Goal: Task Accomplishment & Management: Manage account settings

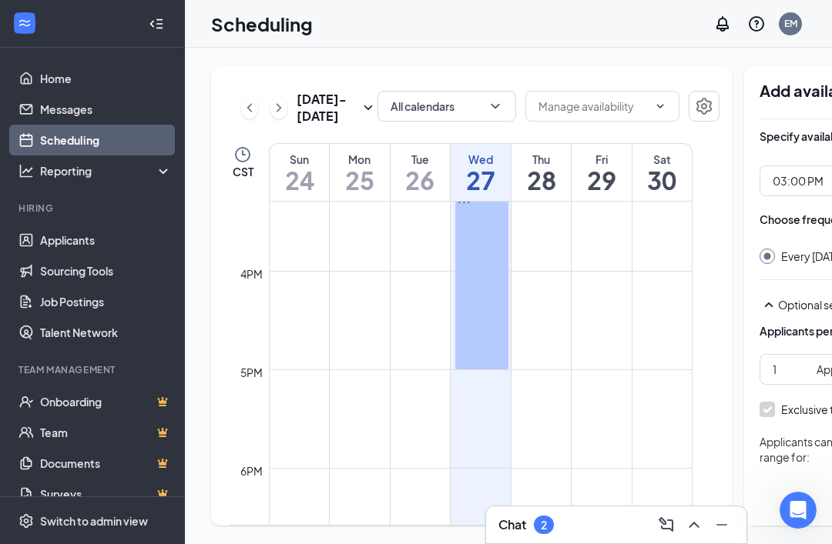
scroll to position [33, 0]
click at [649, 173] on h1 "30" at bounding box center [661, 180] width 59 height 26
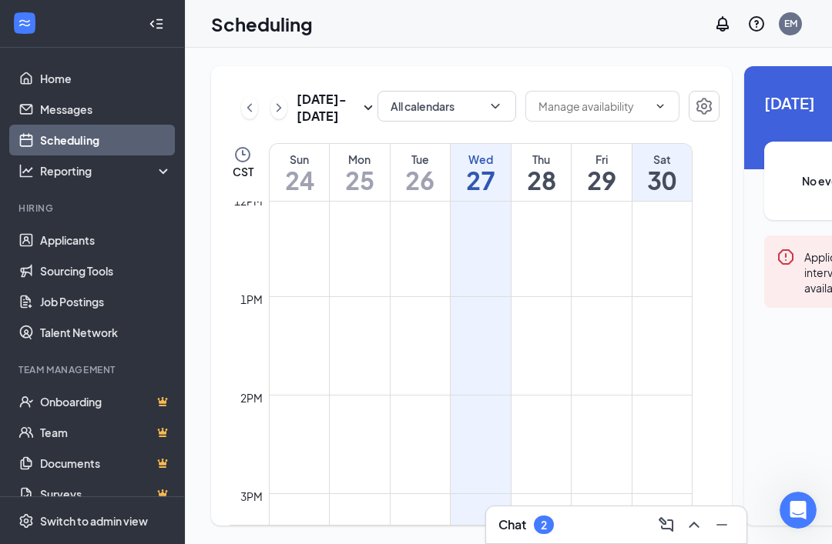
scroll to position [1146, 0]
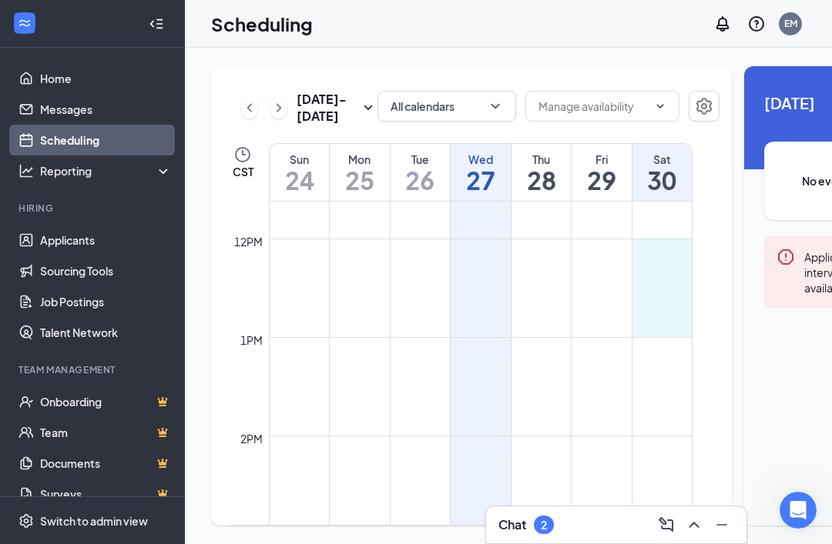
drag, startPoint x: 661, startPoint y: 243, endPoint x: 666, endPoint y: 324, distance: 81.0
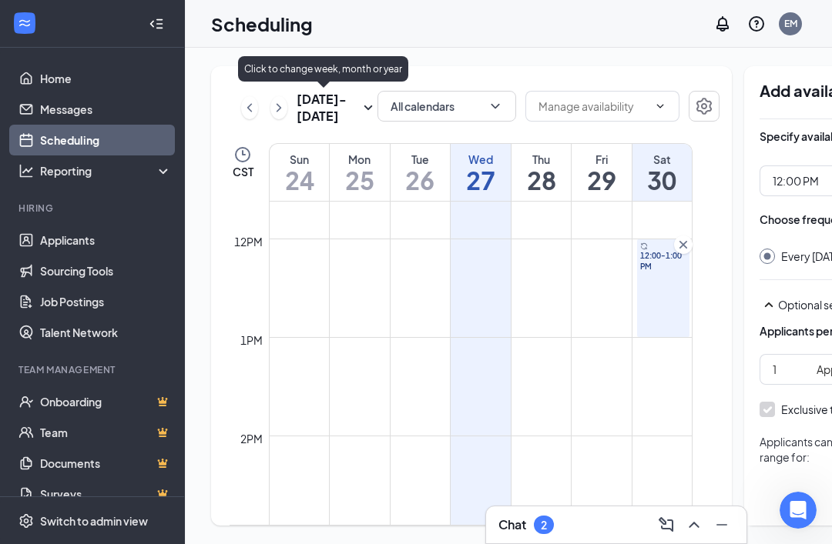
click at [359, 99] on icon "SmallChevronDown" at bounding box center [368, 108] width 18 height 18
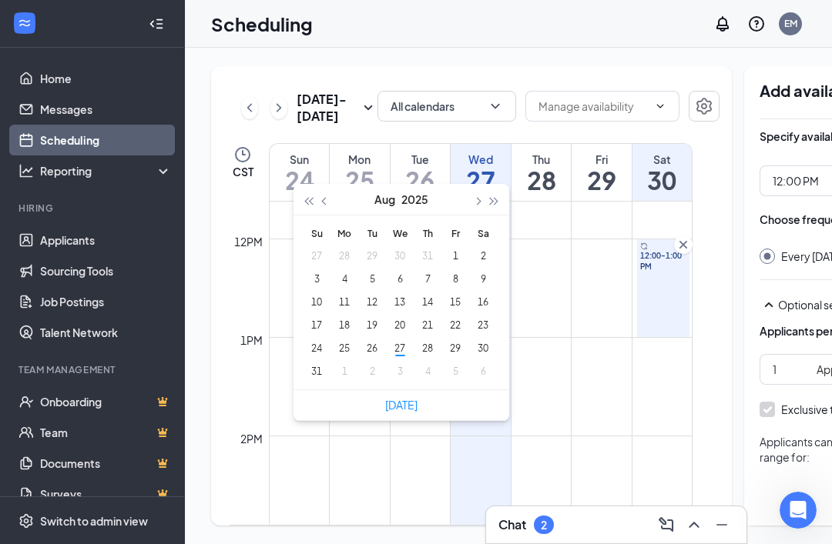
click at [377, 105] on div "All calendars" at bounding box center [446, 108] width 139 height 34
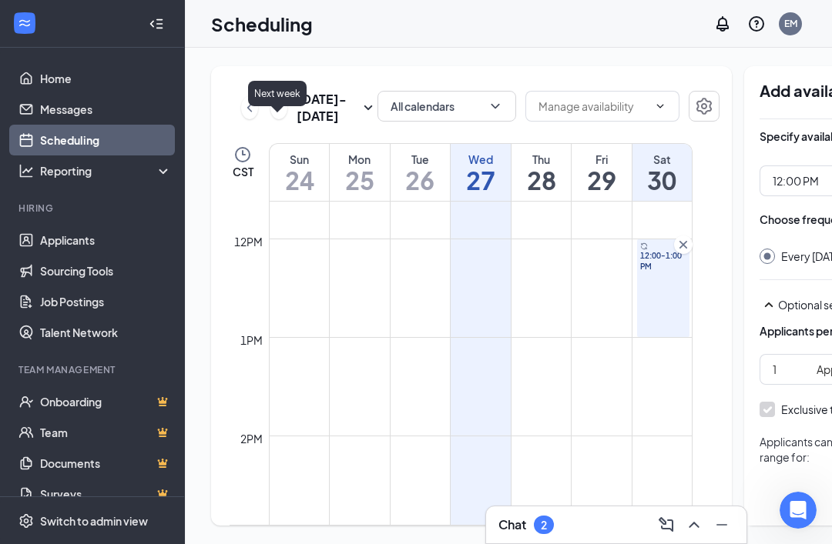
click at [274, 99] on icon "ChevronRight" at bounding box center [278, 108] width 15 height 18
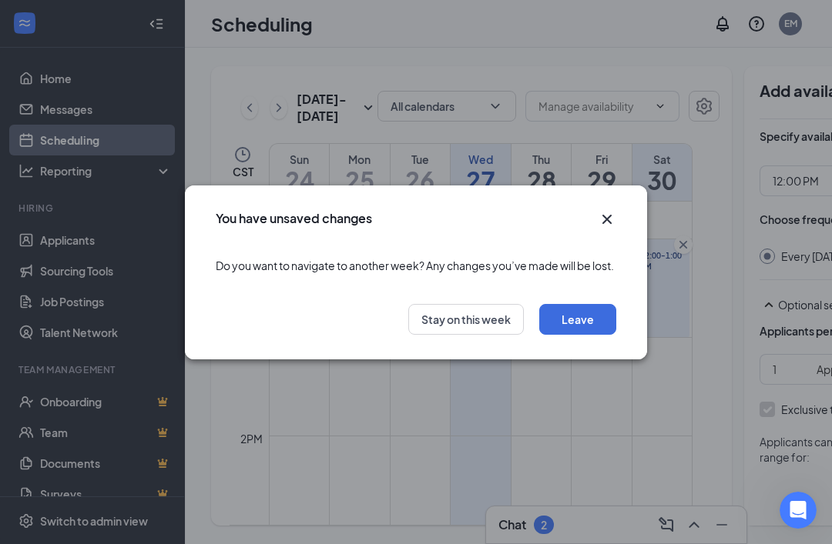
click at [596, 229] on div "You have unsaved changes" at bounding box center [416, 214] width 462 height 57
click at [607, 216] on icon "Cross" at bounding box center [606, 219] width 18 height 18
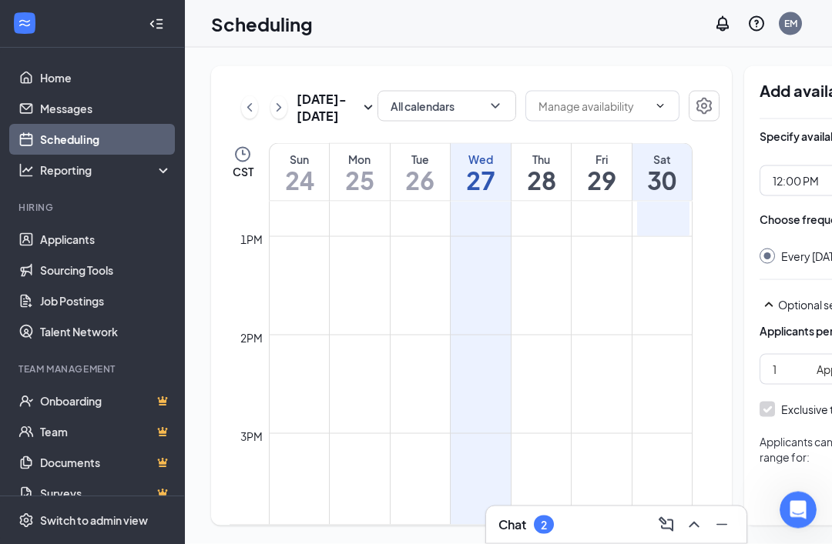
scroll to position [49, 0]
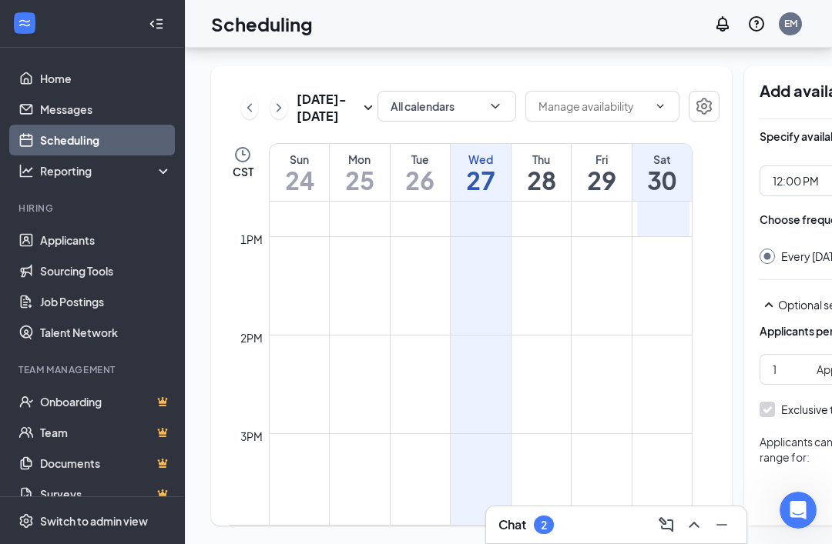
click at [207, 276] on div "[DATE] - [DATE] All calendars CST Sun 24 Mon 25 Tue 26 Wed 27 Thu 28 Fri 29 Sat…" at bounding box center [619, 296] width 869 height 497
drag, startPoint x: 207, startPoint y: 276, endPoint x: 197, endPoint y: 285, distance: 13.1
click at [197, 285] on div "[DATE] - [DATE] All calendars CST Sun 24 Mon 25 Tue 26 Wed 27 Thu 28 Fri 29 Sat…" at bounding box center [619, 296] width 869 height 497
drag, startPoint x: 517, startPoint y: 115, endPoint x: 459, endPoint y: 116, distance: 57.8
click at [459, 116] on div "[DATE] - [DATE] All calendars CST Sun 24 Mon 25 Tue 26 Wed 27 Thu 28 Fri 29 Sat…" at bounding box center [471, 296] width 520 height 460
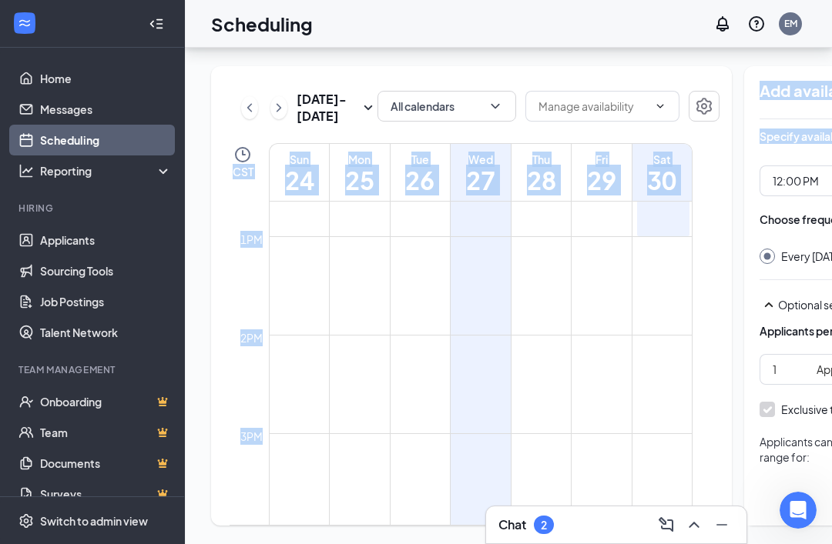
drag, startPoint x: 709, startPoint y: 104, endPoint x: 648, endPoint y: 112, distance: 61.3
click at [648, 112] on div "[DATE] - [DATE] All calendars CST Sun 24 Mon 25 Tue 26 Wed 27 Thu 28 Fri 29 Sat…" at bounding box center [619, 296] width 816 height 460
click at [648, 112] on div "[DATE] - [DATE] All calendars CST Sun 24 Mon 25 Tue 26 Wed 27 Thu 28 Fri 29 Sat…" at bounding box center [471, 296] width 520 height 460
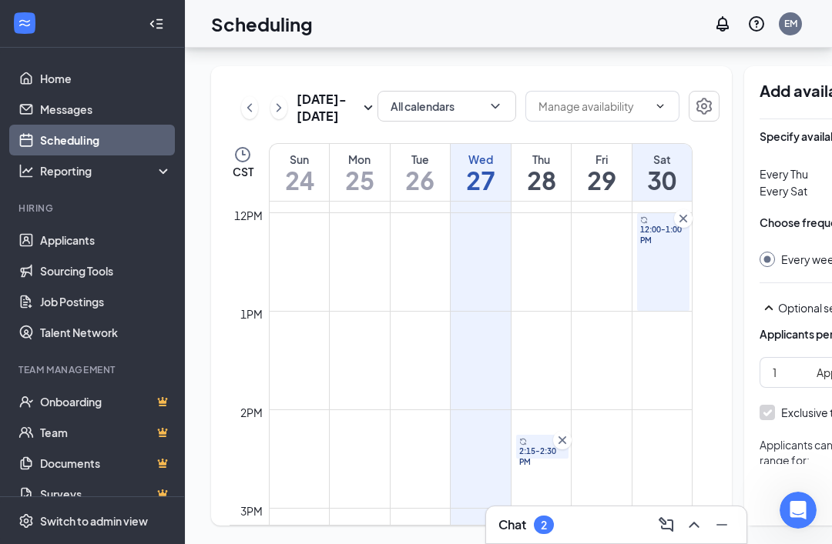
scroll to position [1173, 0]
click at [564, 433] on link "2:15-2:30 PM" at bounding box center [541, 445] width 57 height 25
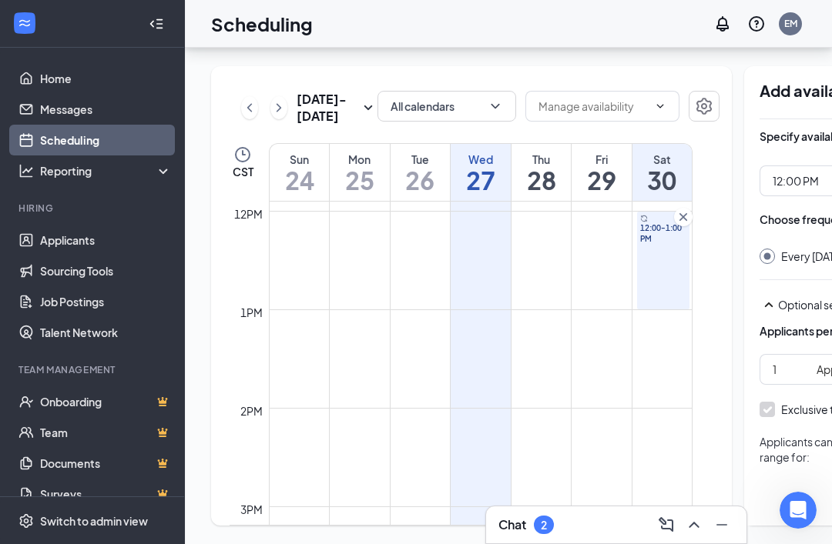
drag, startPoint x: 740, startPoint y: 289, endPoint x: 718, endPoint y: 292, distance: 22.5
click at [716, 233] on div "[DATE] - [DATE] All calendars CST Sun 24 Mon 25 Tue 26 Wed 27 Thu 28 Fri 29 Sat…" at bounding box center [619, 296] width 816 height 460
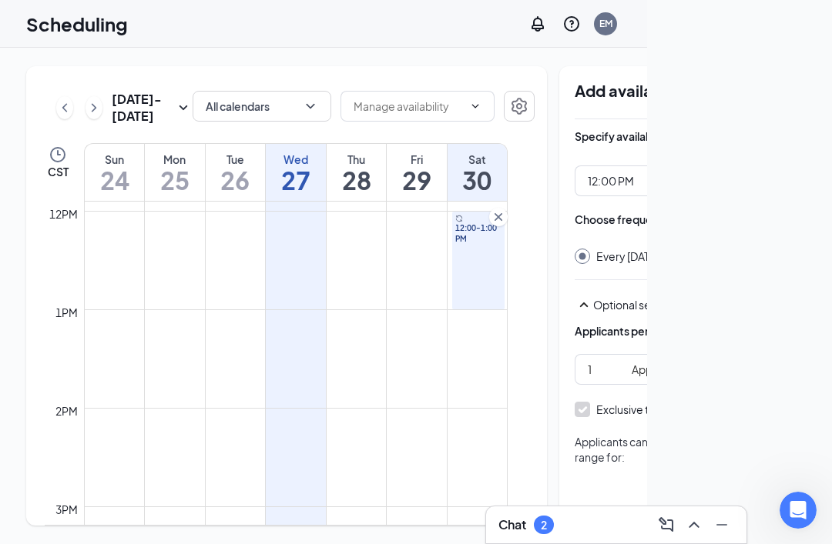
scroll to position [0, 0]
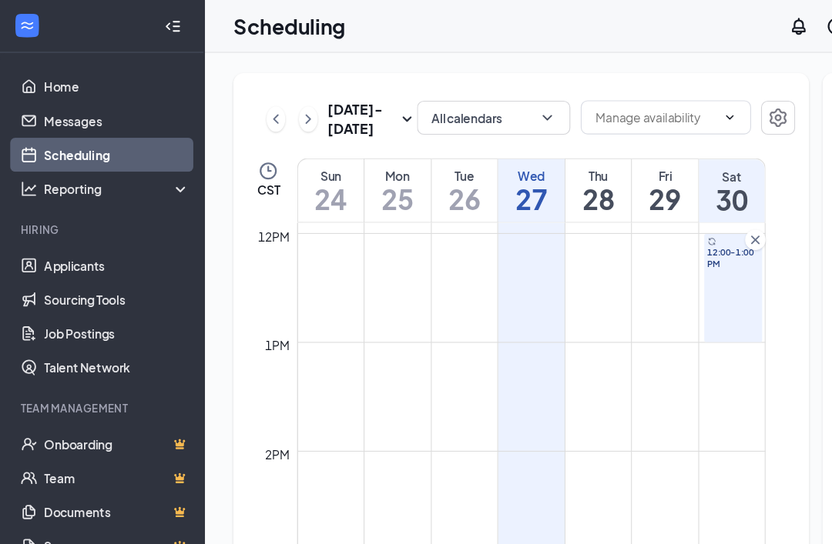
click at [152, 33] on div at bounding box center [156, 23] width 31 height 31
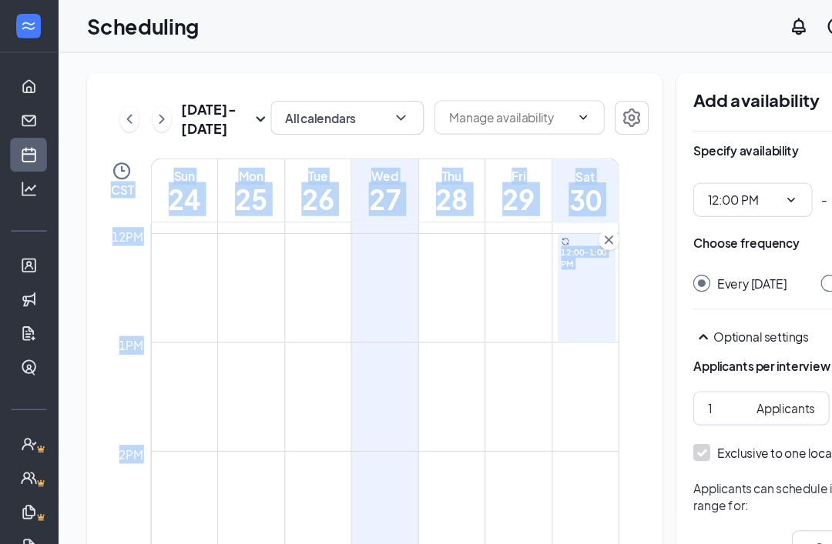
drag, startPoint x: 565, startPoint y: 52, endPoint x: 501, endPoint y: 52, distance: 63.9
click at [501, 52] on div "[DATE] - [DATE] All calendars CST Sun 24 Mon 25 Tue 26 Wed 27 Thu 28 Fri 29 Sat…" at bounding box center [486, 296] width 869 height 497
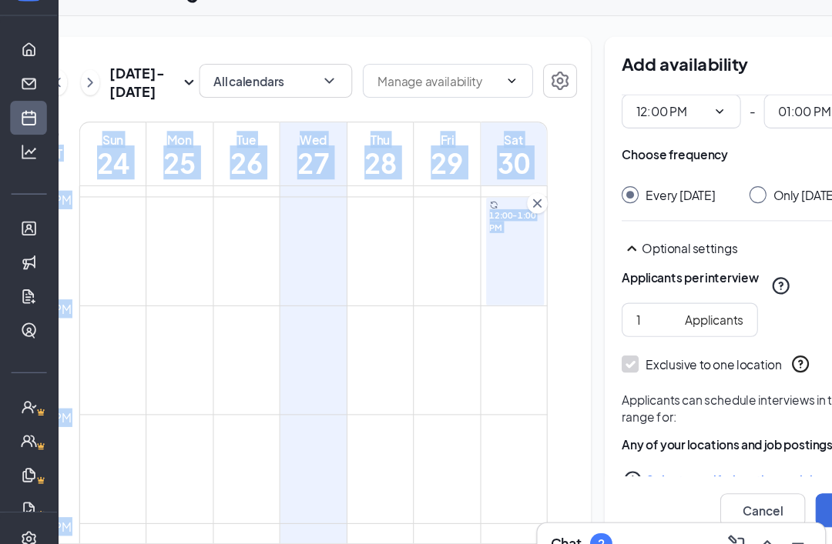
scroll to position [0, 63]
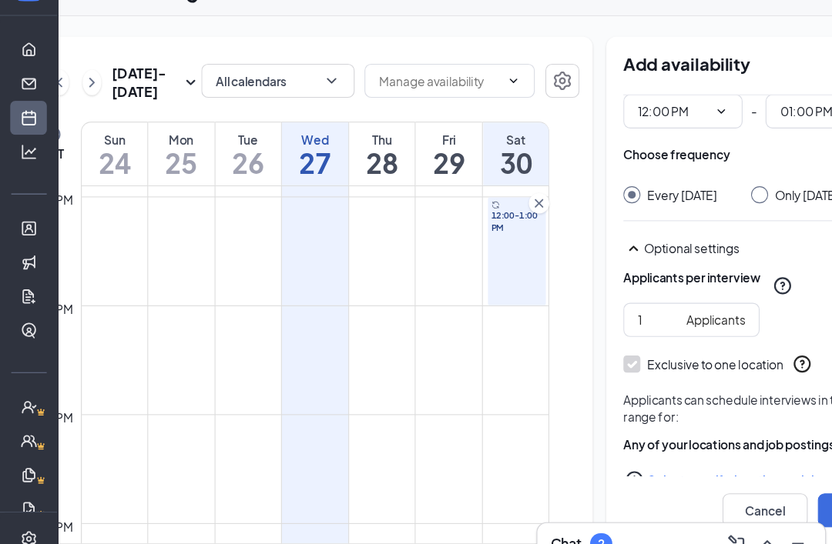
click at [268, 174] on h1 "27" at bounding box center [285, 180] width 60 height 26
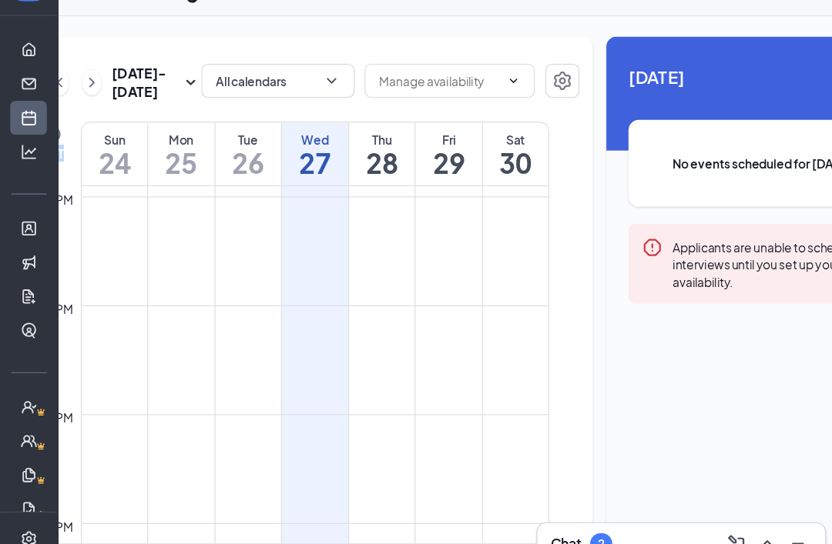
drag, startPoint x: 402, startPoint y: 136, endPoint x: 460, endPoint y: 135, distance: 58.5
click at [460, 135] on div "[DATE] - [DATE] All calendars CST Sun 24 Mon 25 Tue 26 Wed 27 Thu 28 Fri 29 Sat…" at bounding box center [275, 296] width 520 height 460
drag, startPoint x: 482, startPoint y: 262, endPoint x: 551, endPoint y: 268, distance: 68.8
click at [551, 268] on div "[DATE] - [DATE] All calendars CST Sun 24 Mon 25 Tue 26 Wed 27 Thu 28 Fri 29 Sat…" at bounding box center [423, 296] width 816 height 460
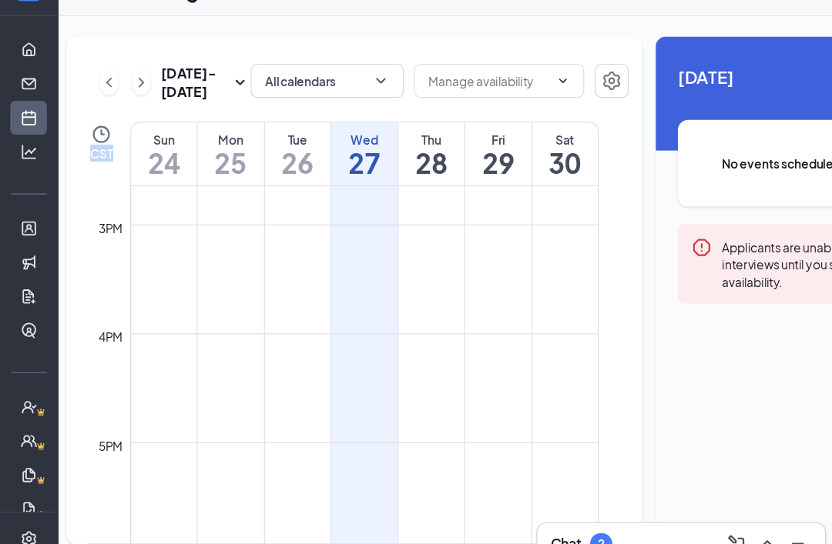
scroll to position [1448, 0]
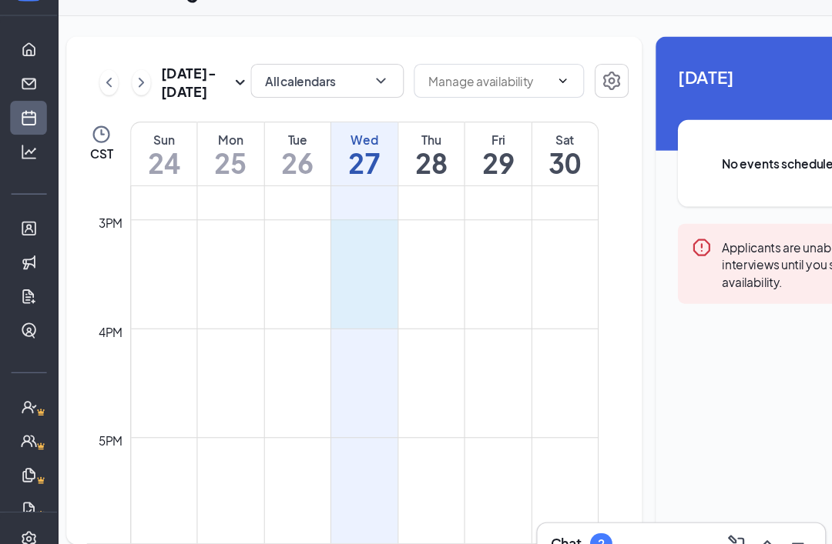
drag, startPoint x: 334, startPoint y: 236, endPoint x: 340, endPoint y: 316, distance: 80.3
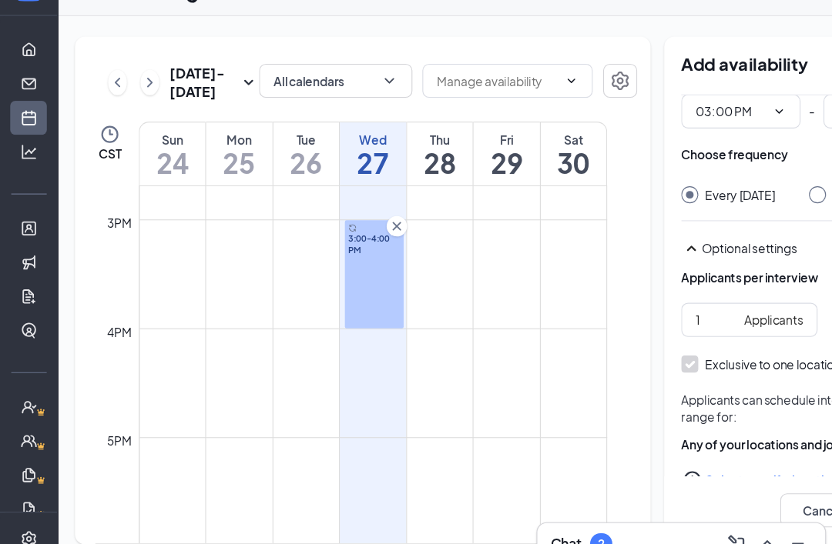
scroll to position [0, 10]
click at [256, 283] on td at bounding box center [337, 293] width 423 height 25
click at [273, 249] on td at bounding box center [337, 244] width 423 height 25
click at [278, 193] on h1 "26" at bounding box center [278, 180] width 60 height 26
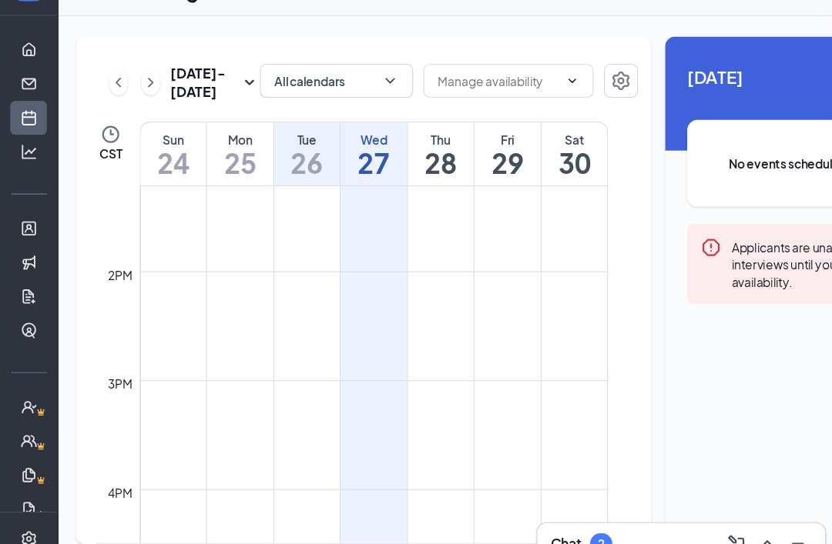
scroll to position [1274, 0]
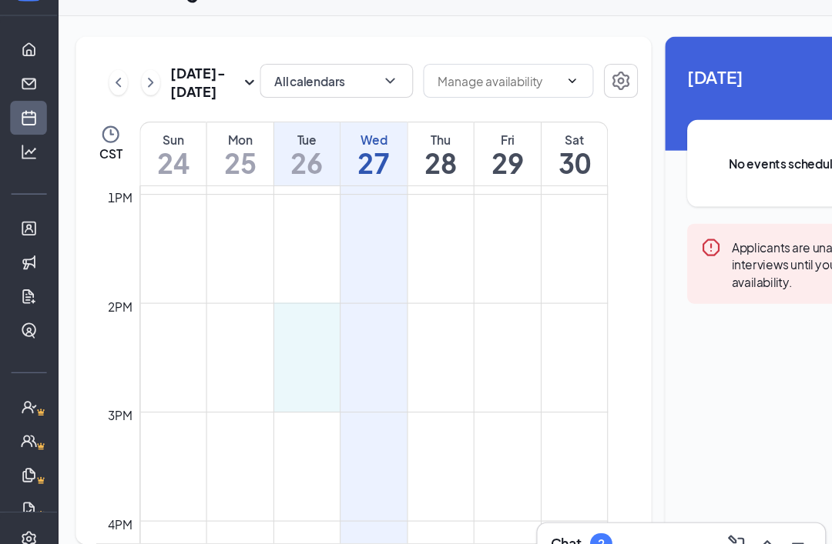
drag, startPoint x: 279, startPoint y: 309, endPoint x: 290, endPoint y: 393, distance: 84.5
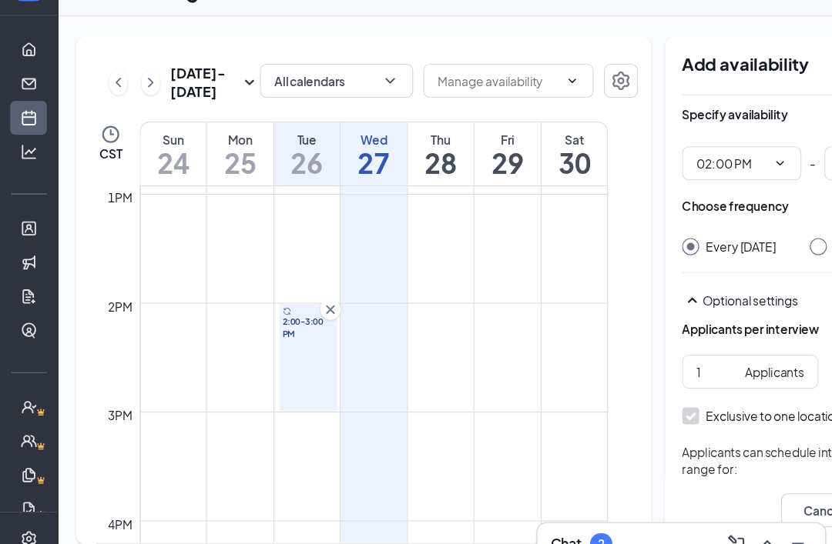
type input "02:00 PM"
type input "03:00 PM"
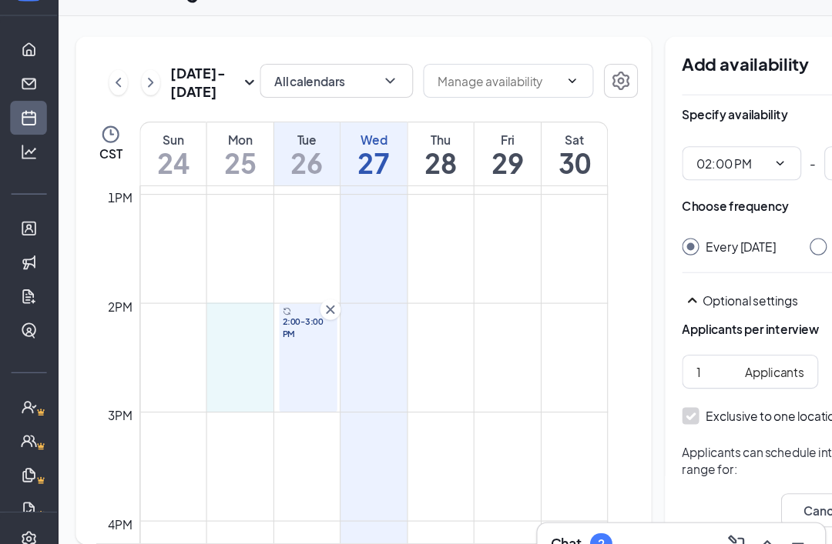
drag, startPoint x: 229, startPoint y: 316, endPoint x: 225, endPoint y: 389, distance: 73.2
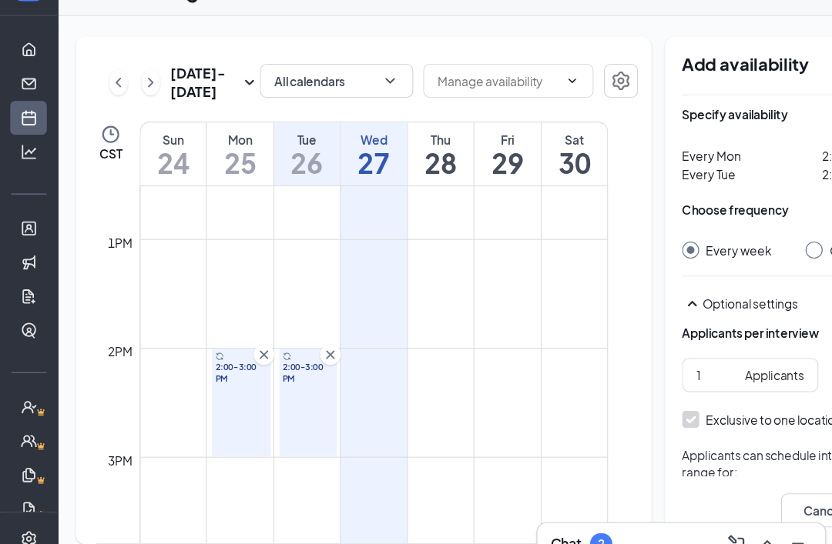
scroll to position [1182, 0]
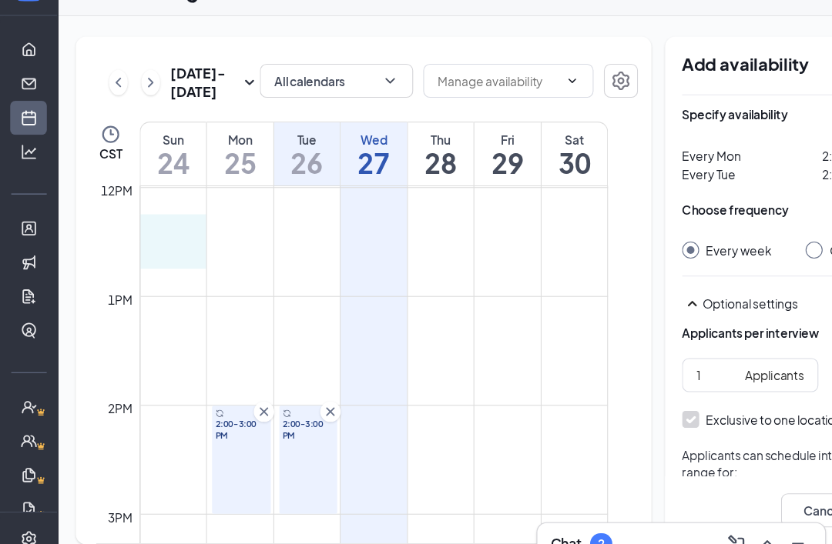
drag, startPoint x: 157, startPoint y: 229, endPoint x: 154, endPoint y: 259, distance: 29.4
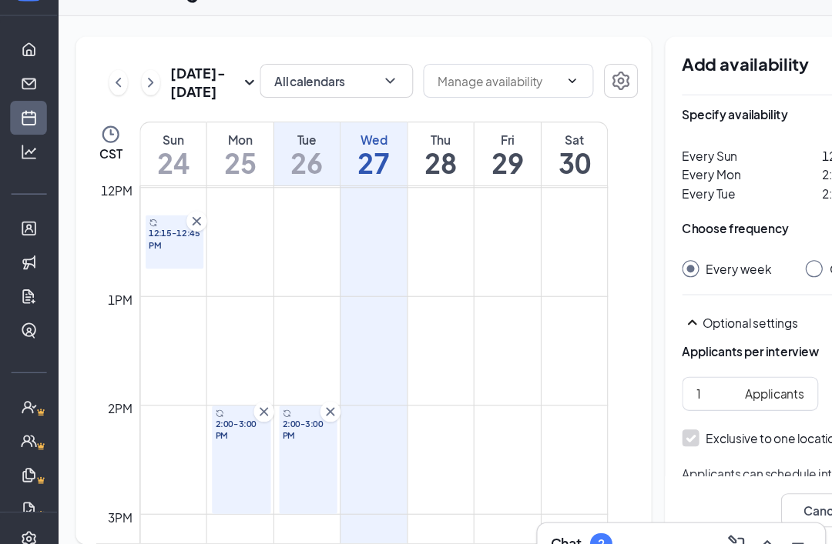
click at [175, 236] on icon "Cross" at bounding box center [178, 233] width 8 height 8
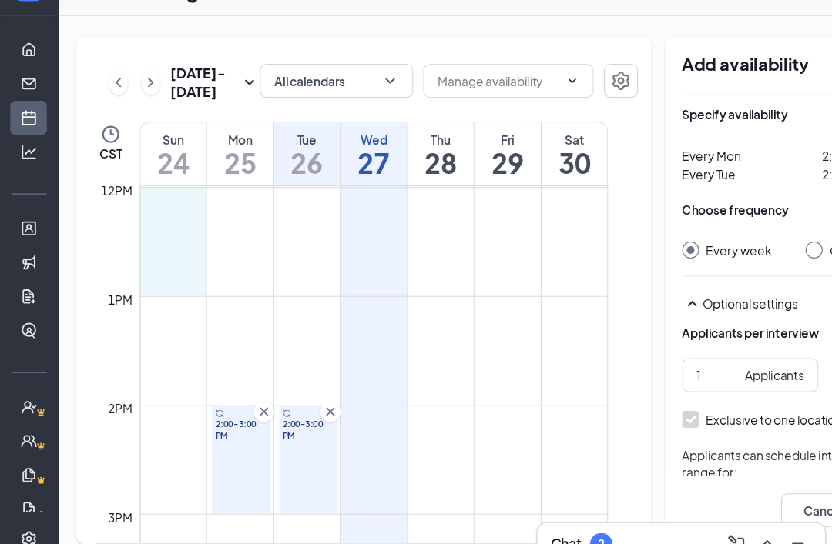
drag, startPoint x: 152, startPoint y: 209, endPoint x: 156, endPoint y: 277, distance: 68.6
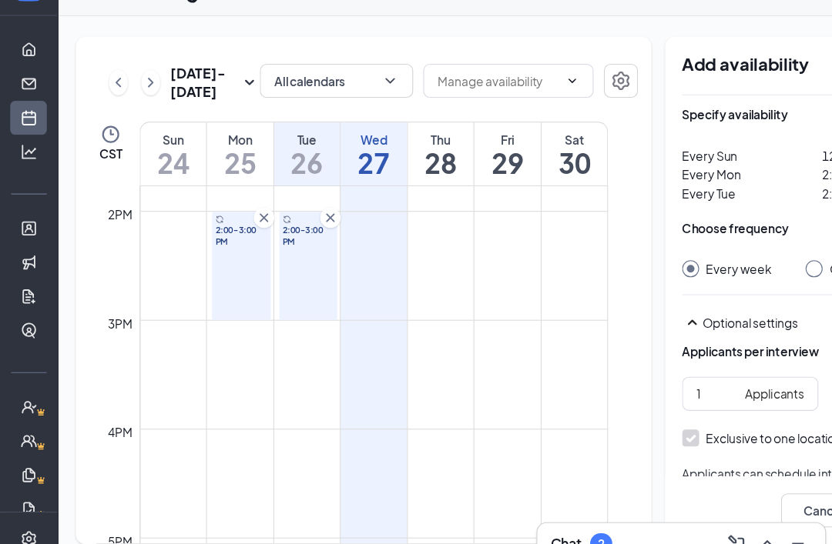
scroll to position [1371, 0]
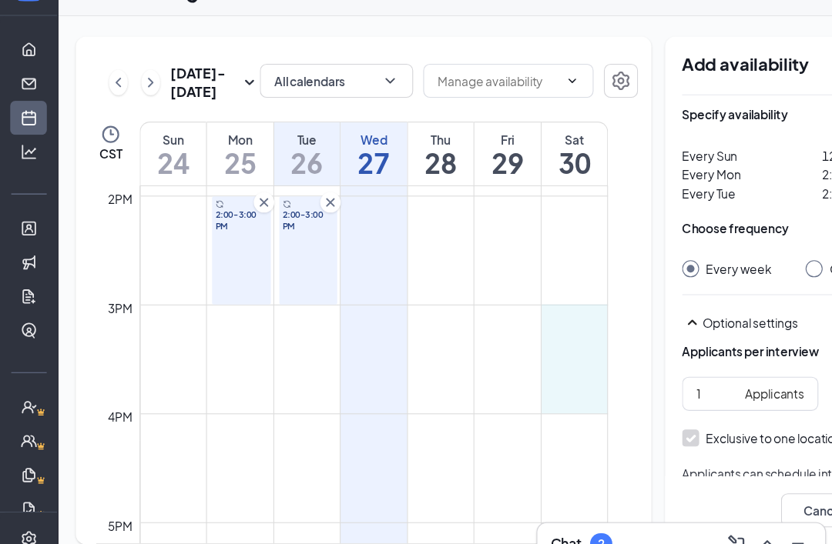
drag, startPoint x: 539, startPoint y: 317, endPoint x: 544, endPoint y: 391, distance: 74.1
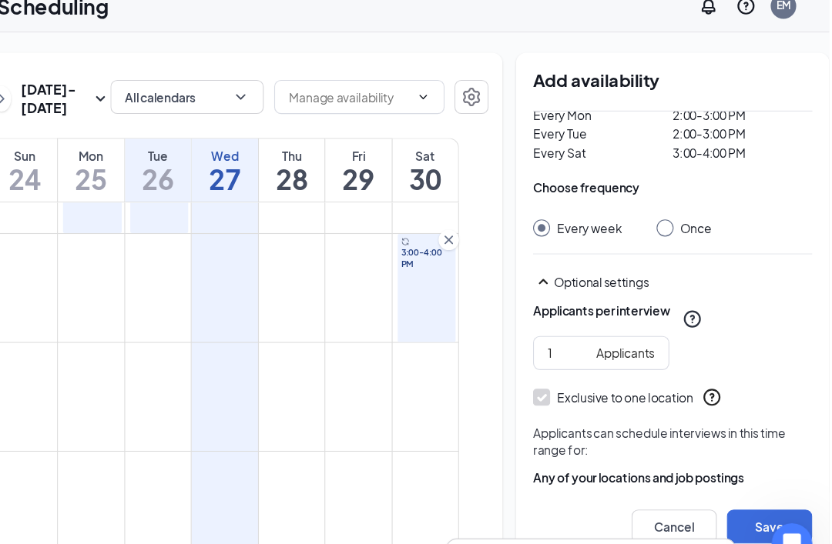
scroll to position [49, 0]
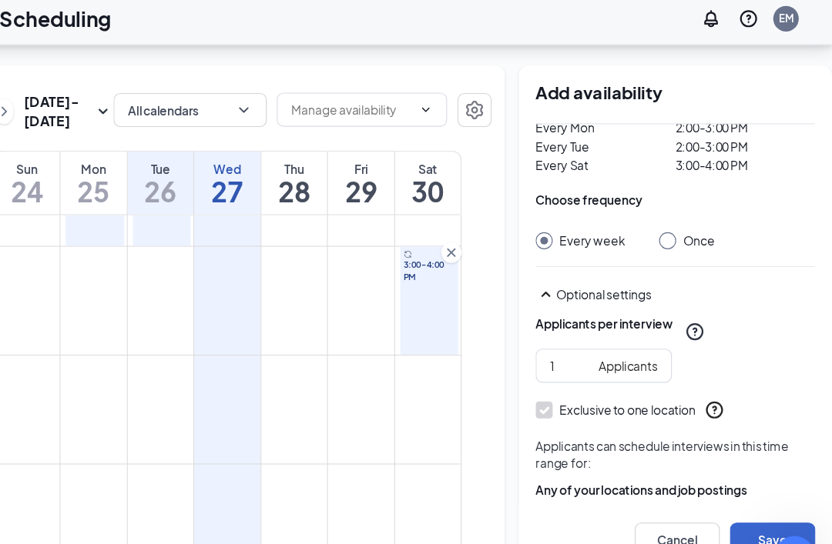
click at [739, 486] on button "Save" at bounding box center [777, 495] width 77 height 31
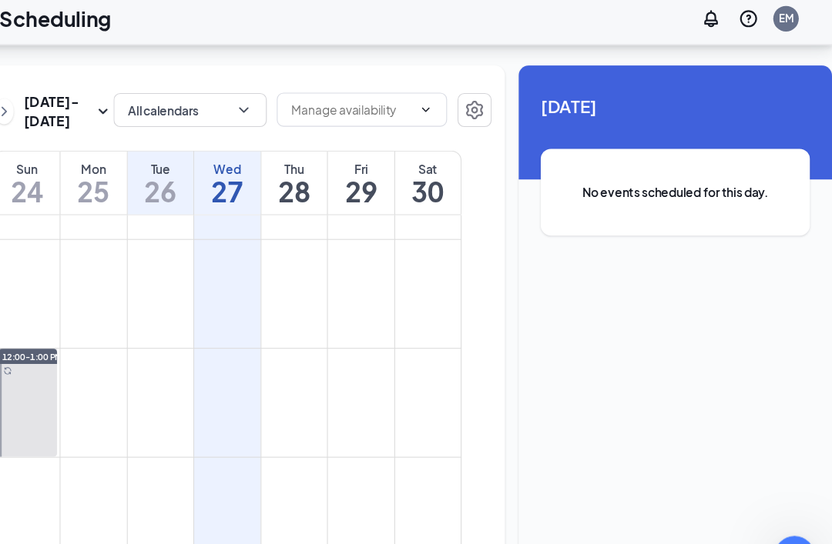
scroll to position [1144, 0]
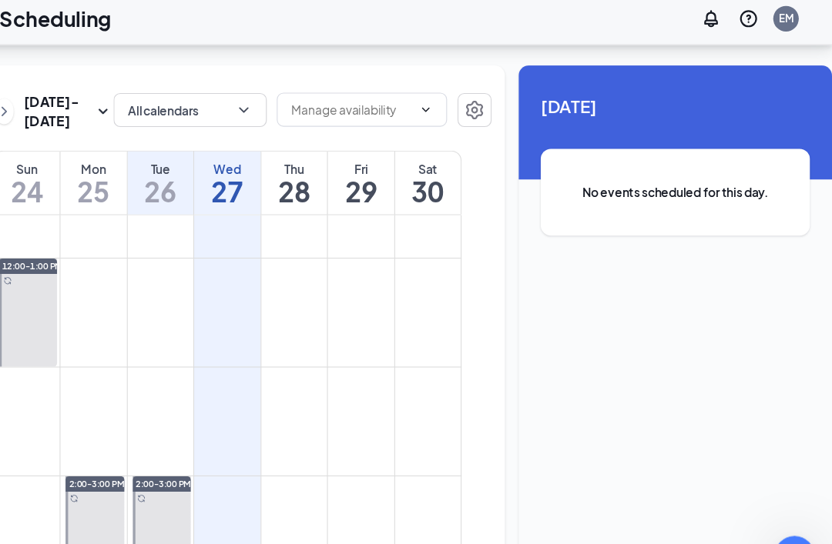
drag, startPoint x: 272, startPoint y: 112, endPoint x: 323, endPoint y: 109, distance: 50.9
click at [323, 109] on div "[DATE] - [DATE] All calendars CST Sun 24 Mon 25 Tue 26 Wed 27 Thu 28 Fri 29 Sat…" at bounding box center [275, 296] width 520 height 460
drag, startPoint x: 561, startPoint y: 296, endPoint x: 607, endPoint y: 297, distance: 46.2
click at [607, 298] on div "Unavailable in basic plan [DATE] No events scheduled for this day." at bounding box center [689, 296] width 283 height 460
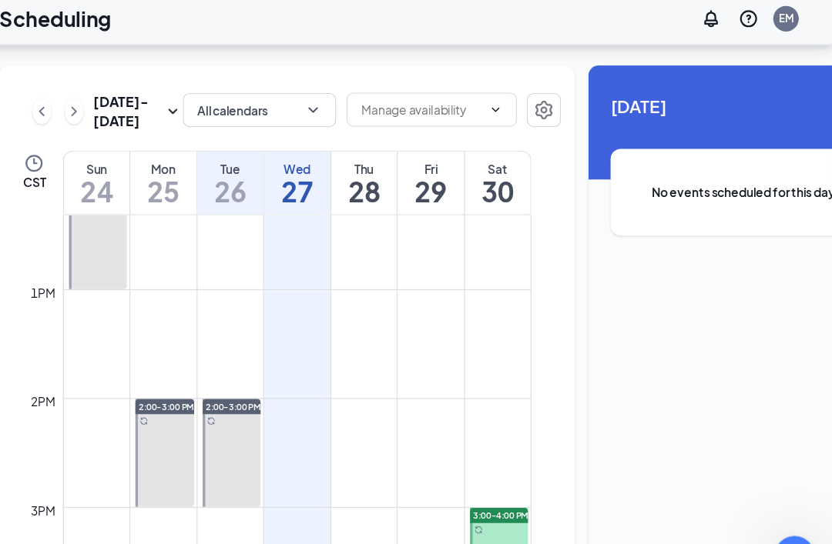
scroll to position [1361, 0]
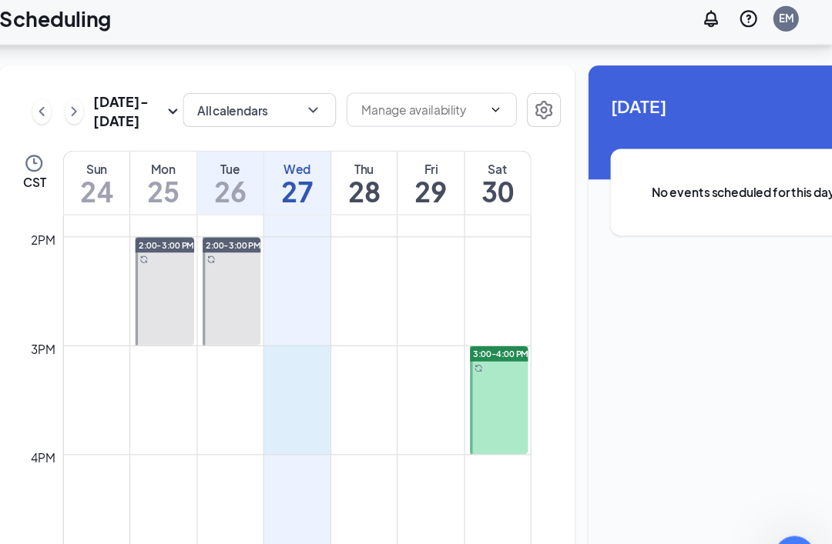
drag, startPoint x: 292, startPoint y: 299, endPoint x: 286, endPoint y: 373, distance: 74.2
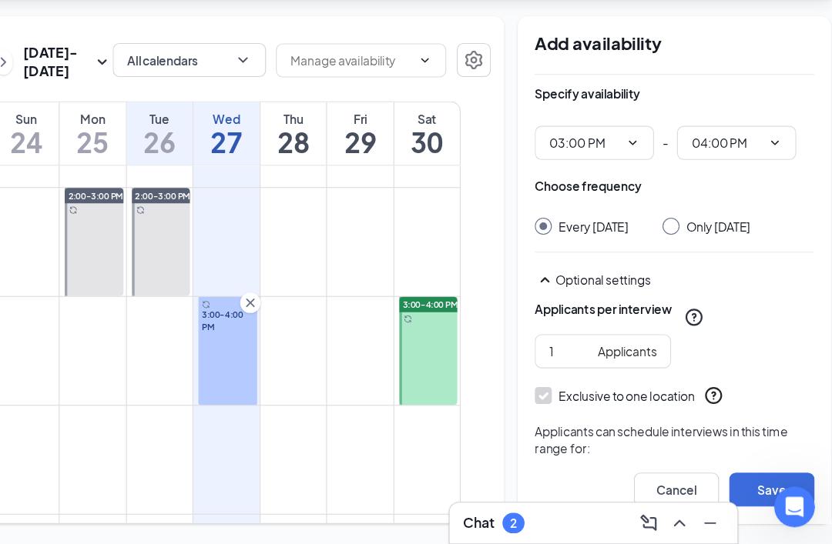
scroll to position [0, 63]
click at [739, 480] on button "Save" at bounding box center [777, 495] width 77 height 31
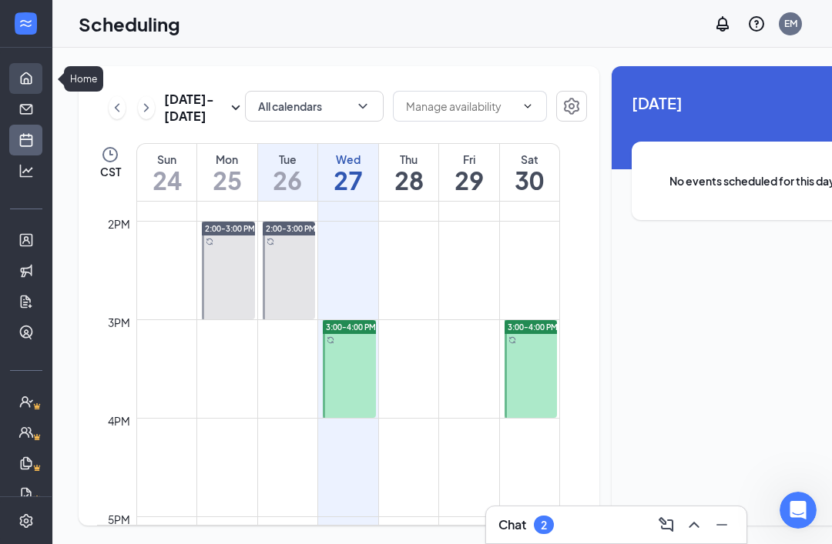
click at [40, 86] on link "Home" at bounding box center [47, 78] width 15 height 31
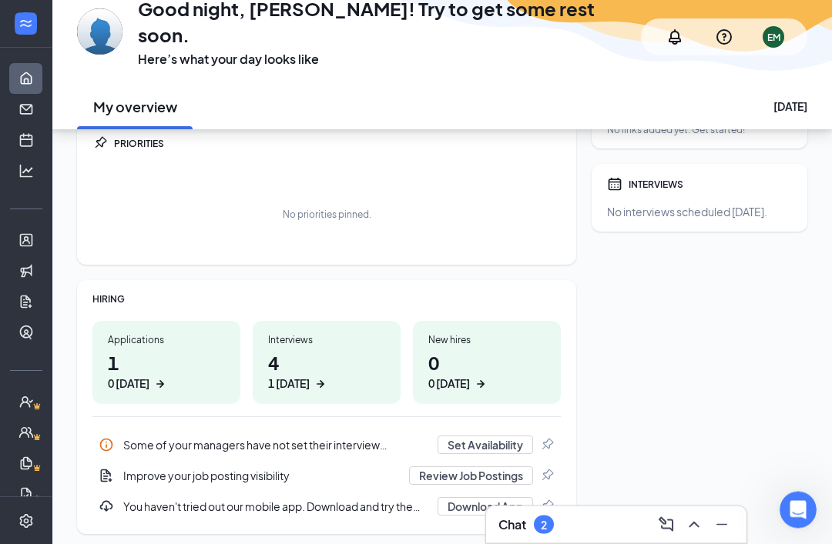
scroll to position [97, 0]
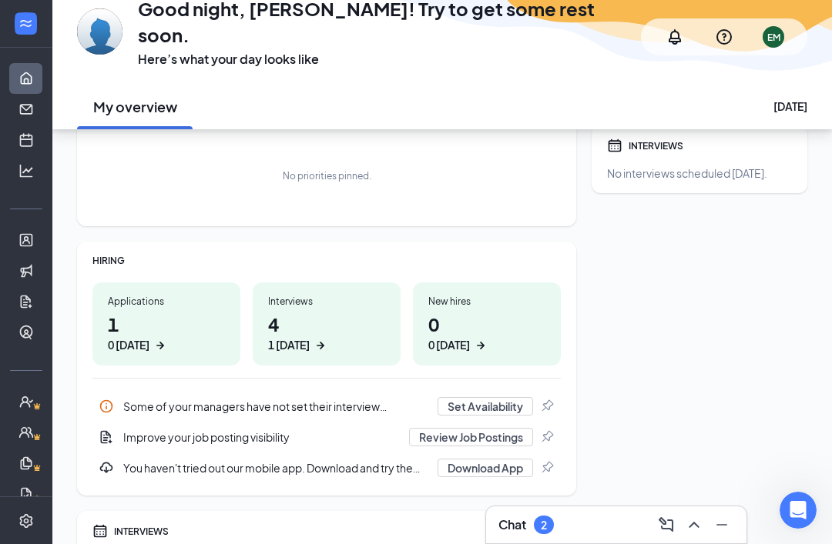
click at [213, 335] on h1 "1 0 [DATE]" at bounding box center [166, 332] width 117 height 42
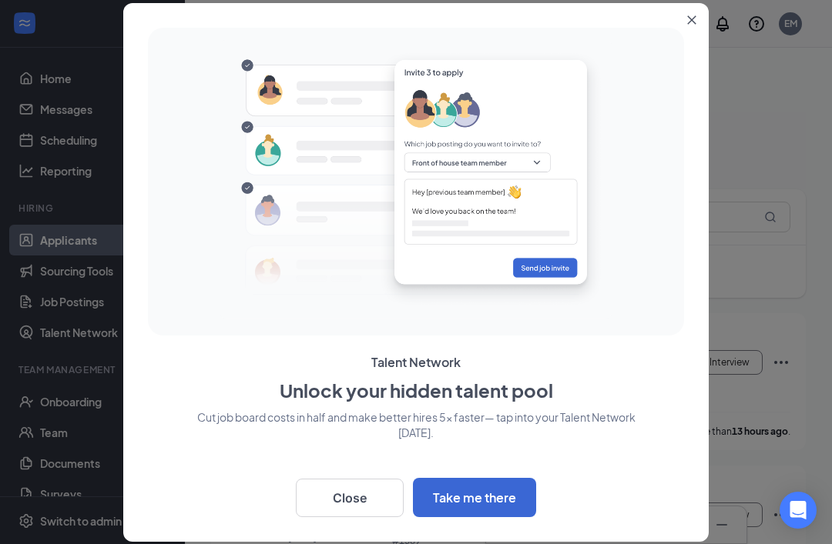
click at [691, 18] on icon "Close" at bounding box center [691, 19] width 9 height 9
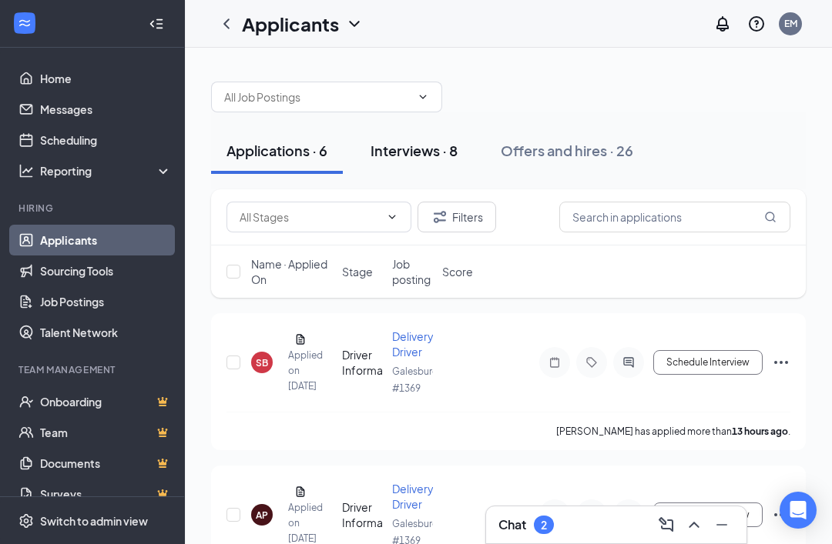
click at [448, 154] on div "Interviews · 8" at bounding box center [413, 150] width 87 height 19
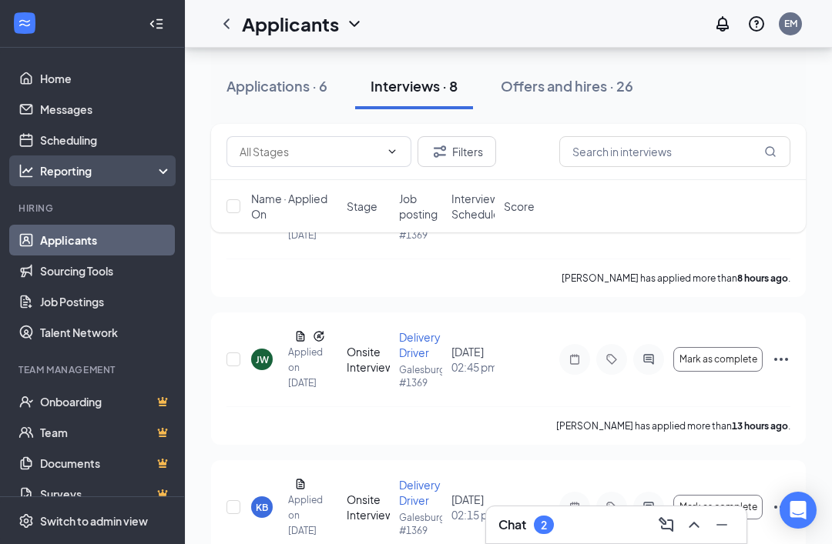
click at [153, 171] on div "Reporting" at bounding box center [106, 170] width 132 height 15
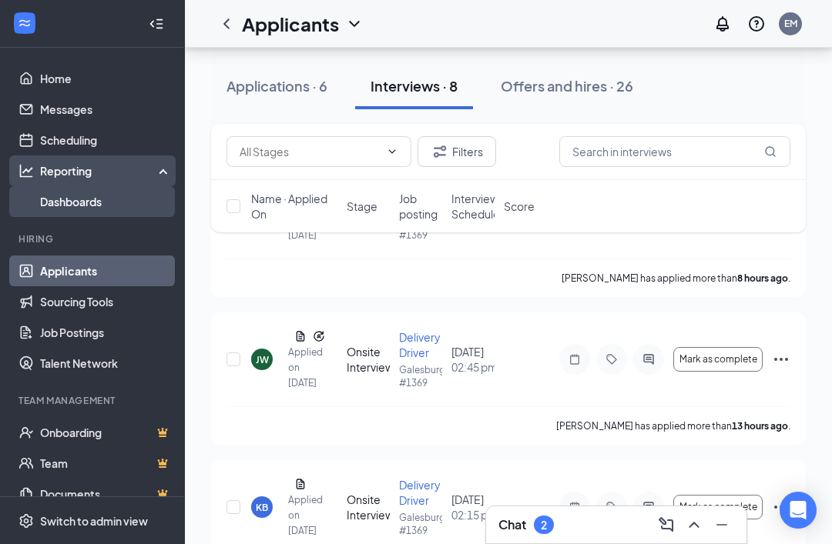
click at [124, 207] on link "Dashboards" at bounding box center [106, 201] width 132 height 31
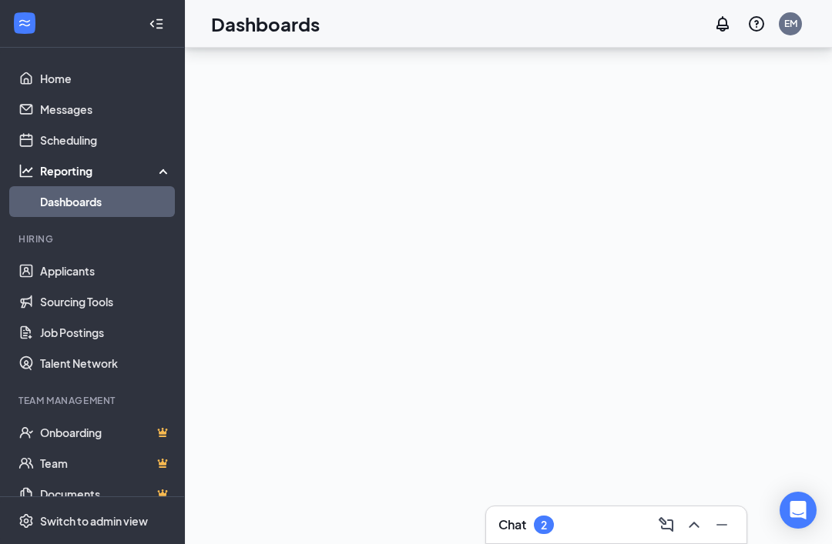
scroll to position [149, 0]
drag, startPoint x: 112, startPoint y: 89, endPoint x: 112, endPoint y: 99, distance: 9.3
click at [112, 89] on link "Home" at bounding box center [106, 78] width 132 height 31
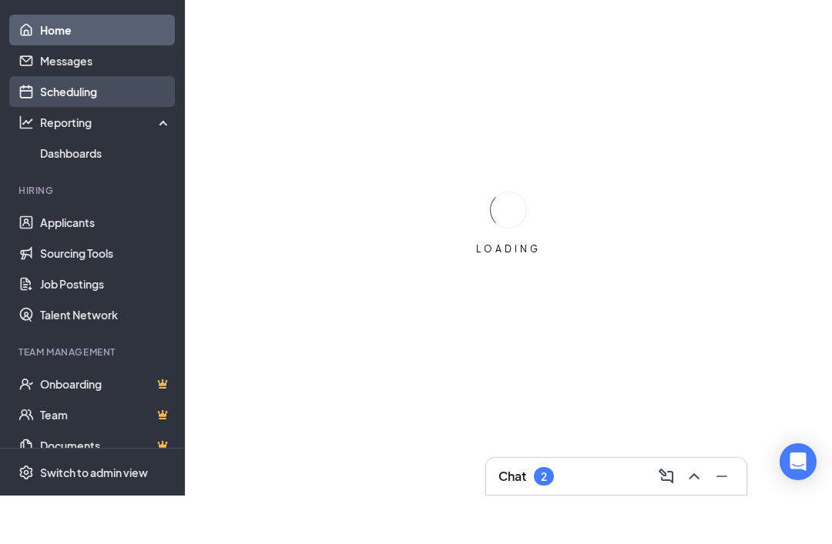
scroll to position [49, 0]
